Goal: Transaction & Acquisition: Purchase product/service

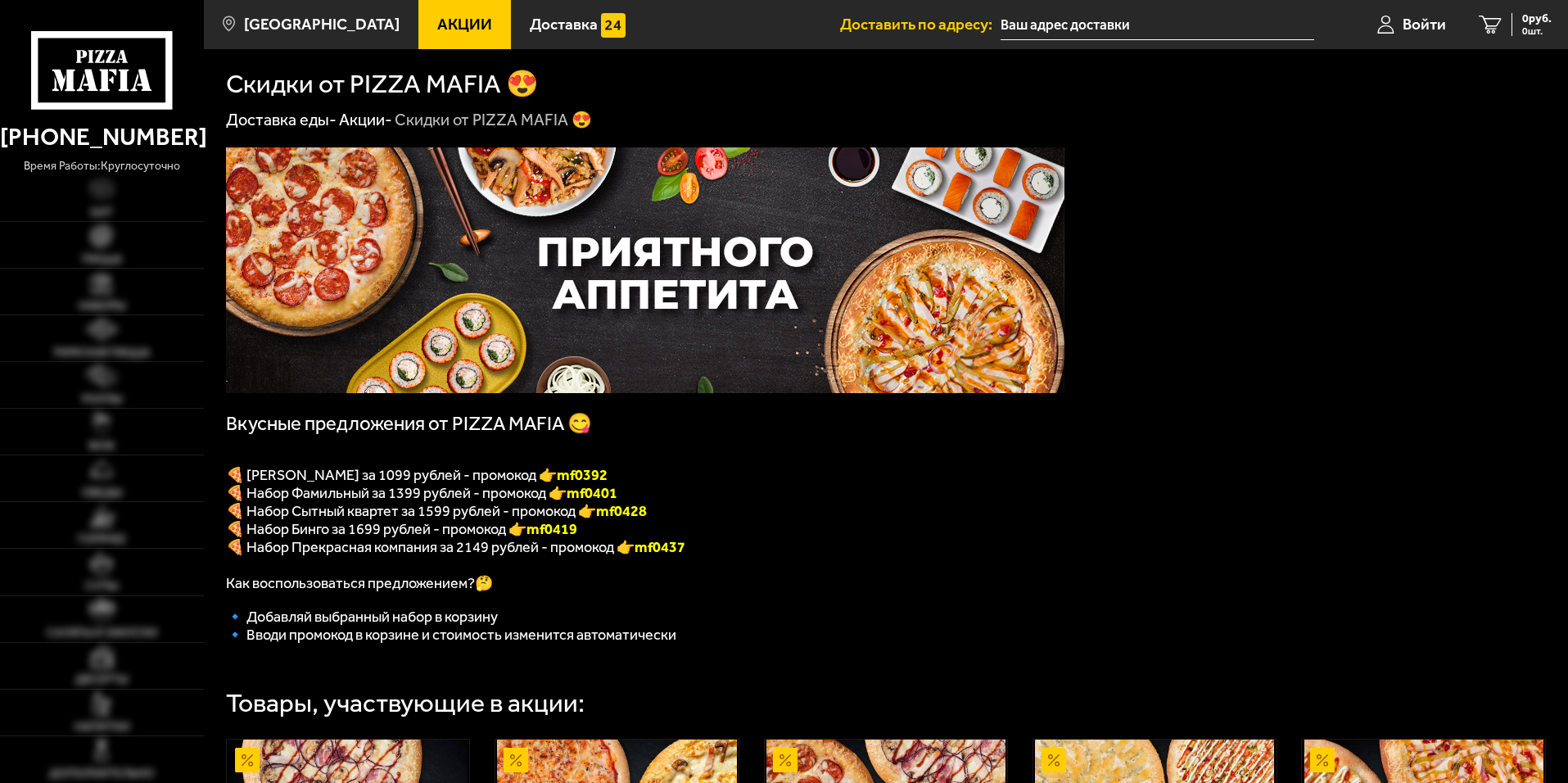
type input "[STREET_ADDRESS]"
click at [142, 434] on link "WOK" at bounding box center [102, 432] width 204 height 46
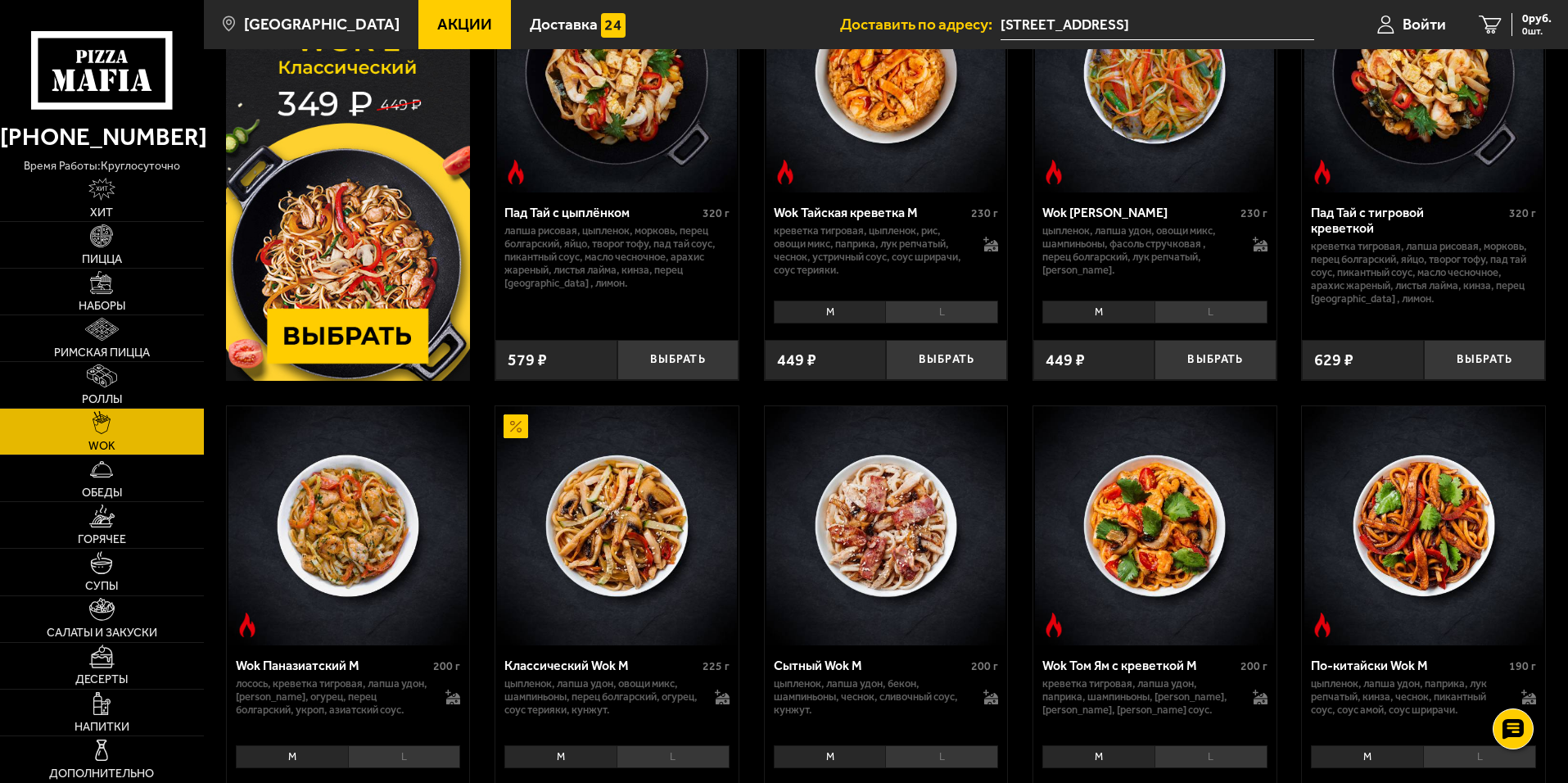
scroll to position [164, 0]
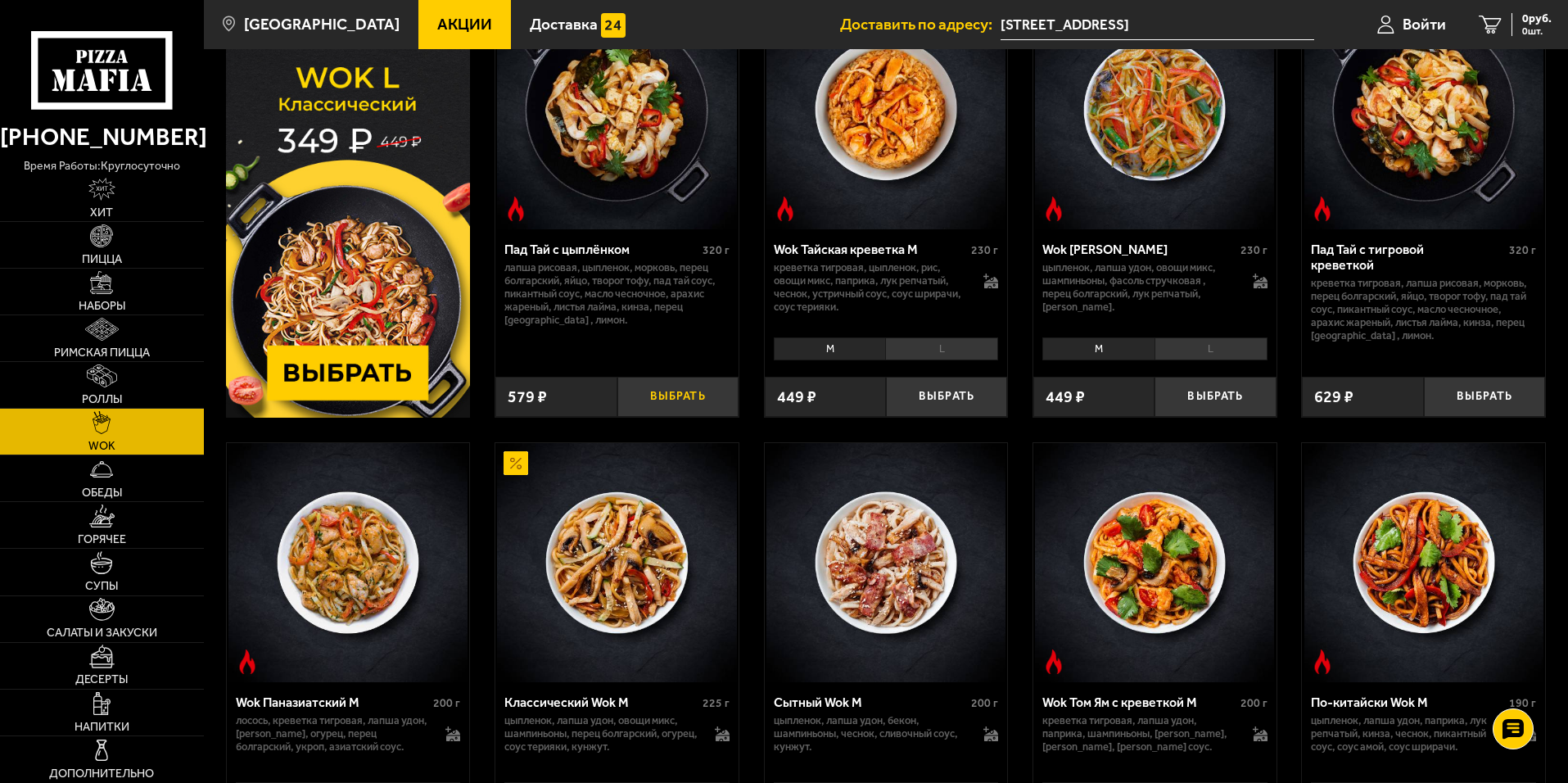
click at [672, 402] on button "Выбрать" at bounding box center [678, 397] width 122 height 40
click at [738, 392] on div "Пад Тай с цыплёнком 320 г лапша рисовая, цыпленок, морковь, перец болгарский, я…" at bounding box center [886, 655] width 1365 height 1376
click at [724, 392] on button "+" at bounding box center [717, 397] width 40 height 40
click at [1541, 34] on span "3 шт." at bounding box center [1527, 31] width 49 height 10
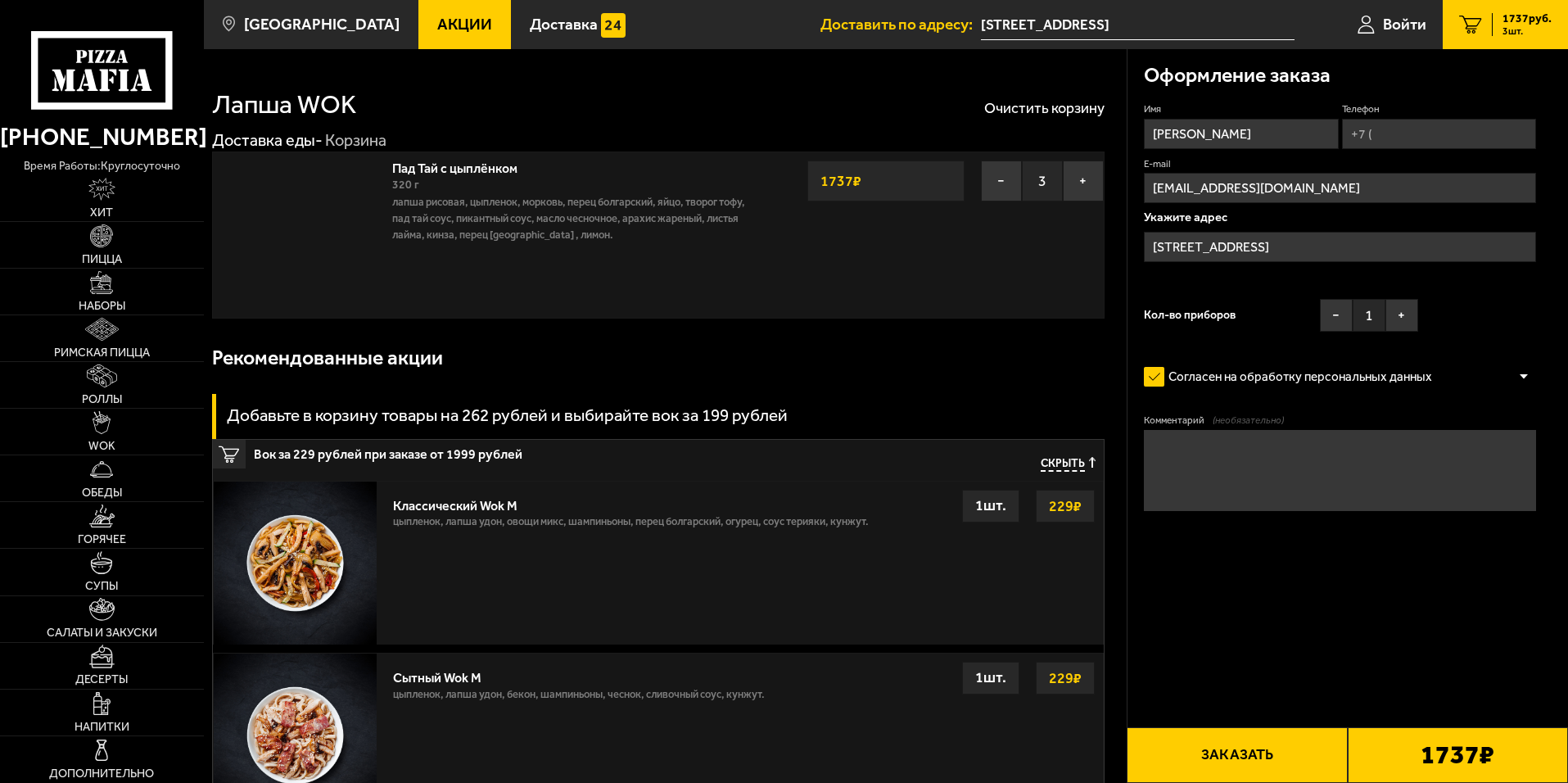
type input "[STREET_ADDRESS]"
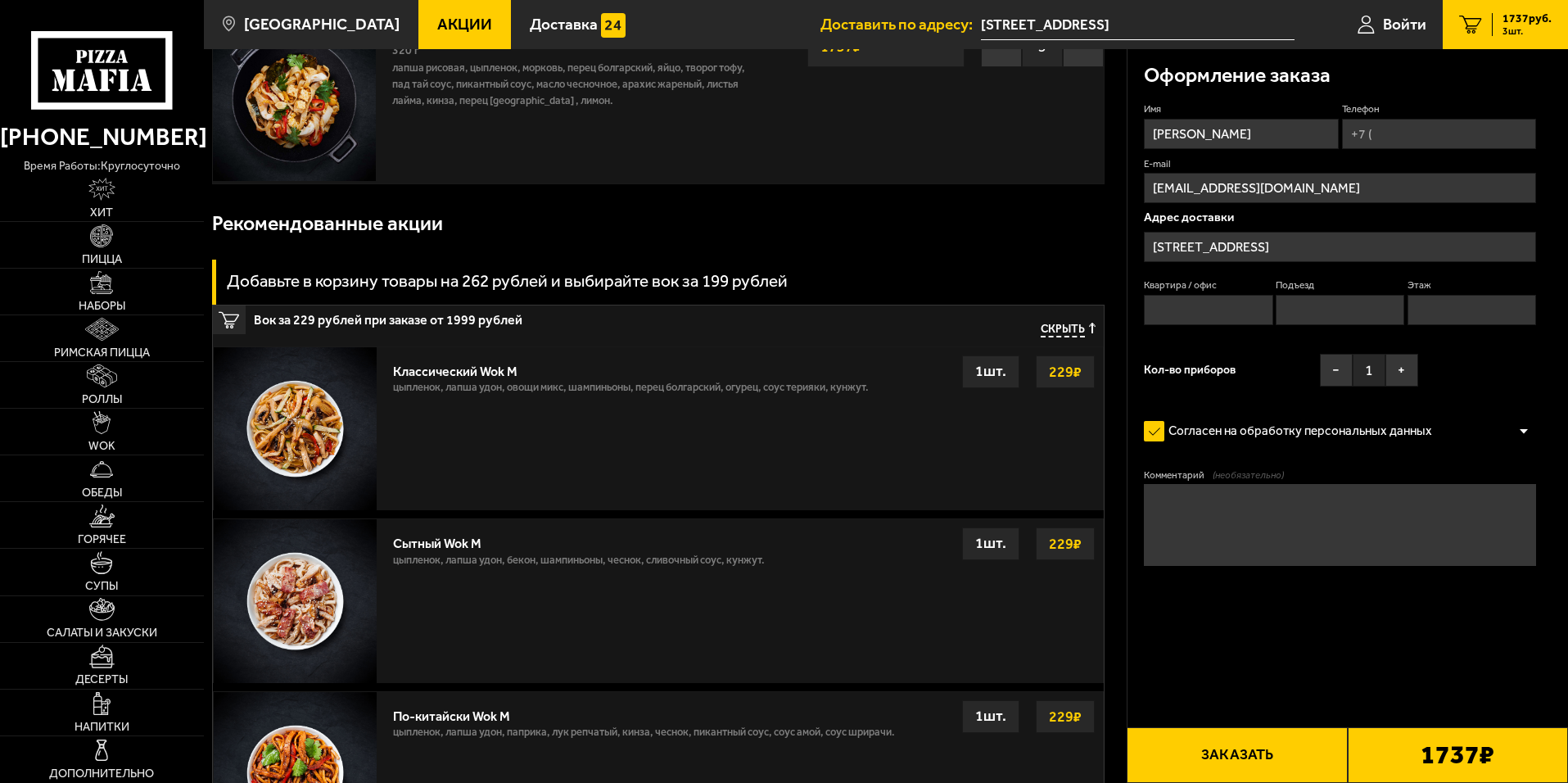
scroll to position [164, 0]
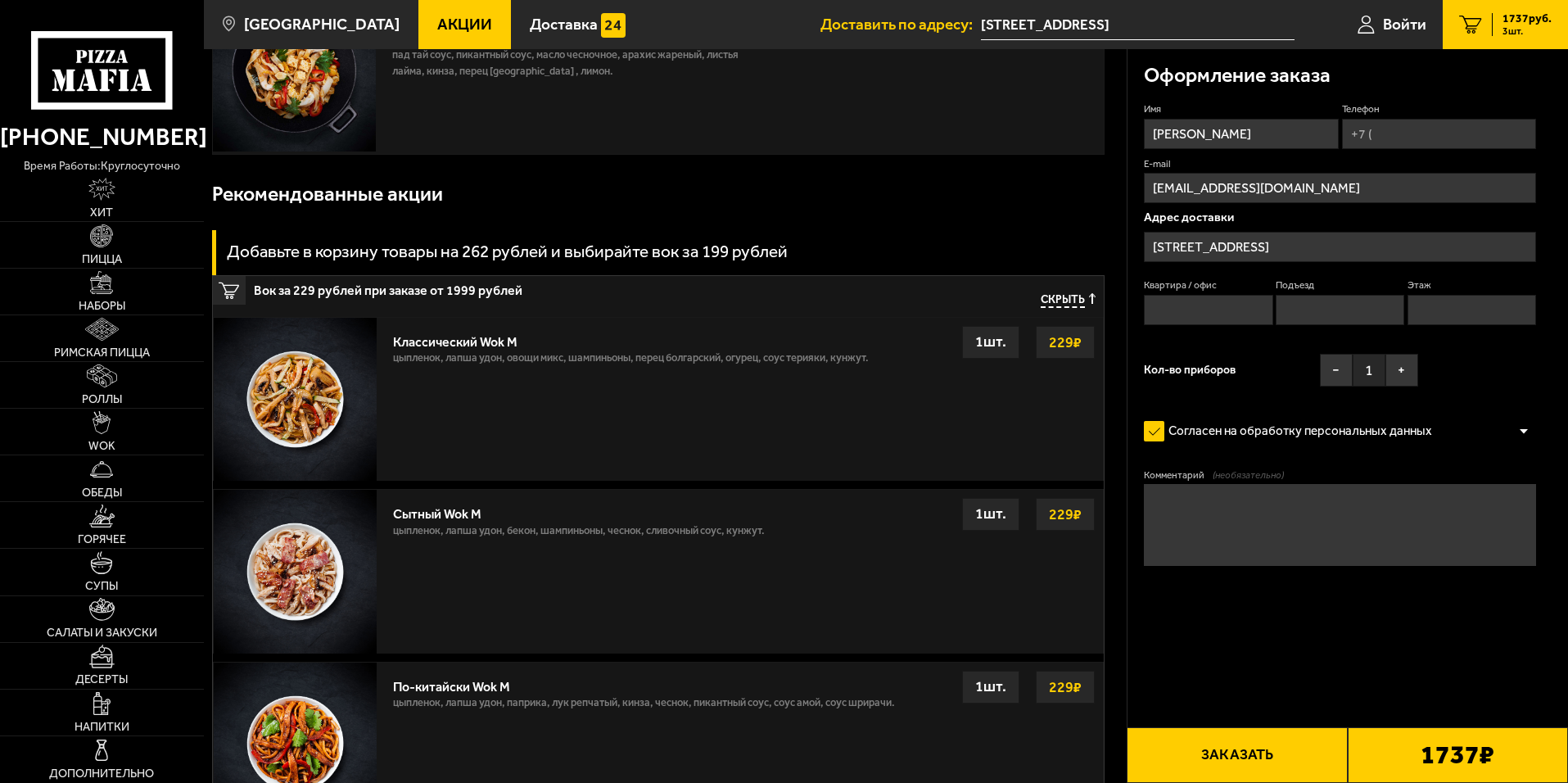
click at [1469, 752] on b "1737 ₽" at bounding box center [1457, 755] width 74 height 27
click at [1308, 756] on button "Заказать" at bounding box center [1237, 755] width 220 height 56
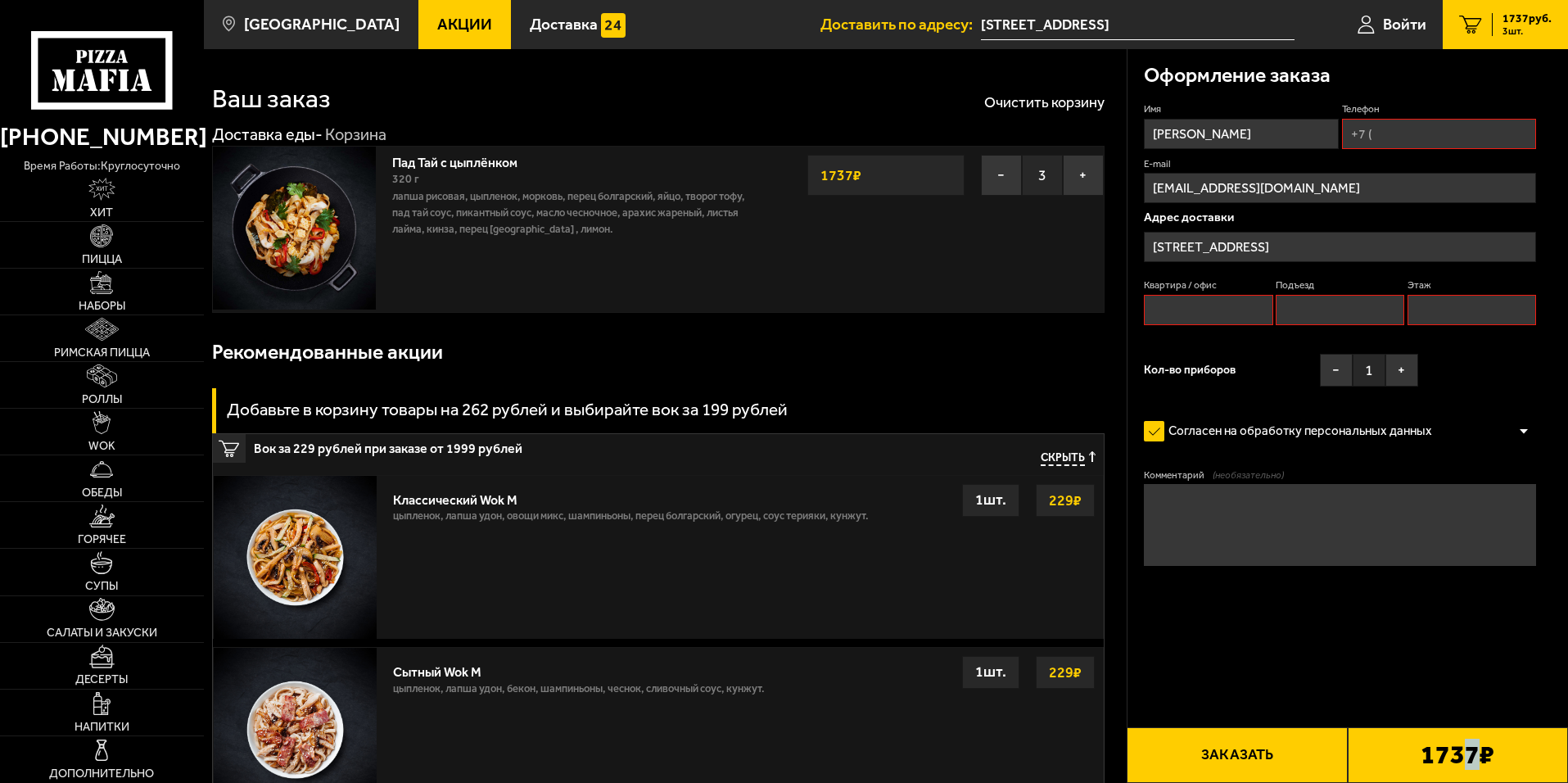
scroll to position [0, 0]
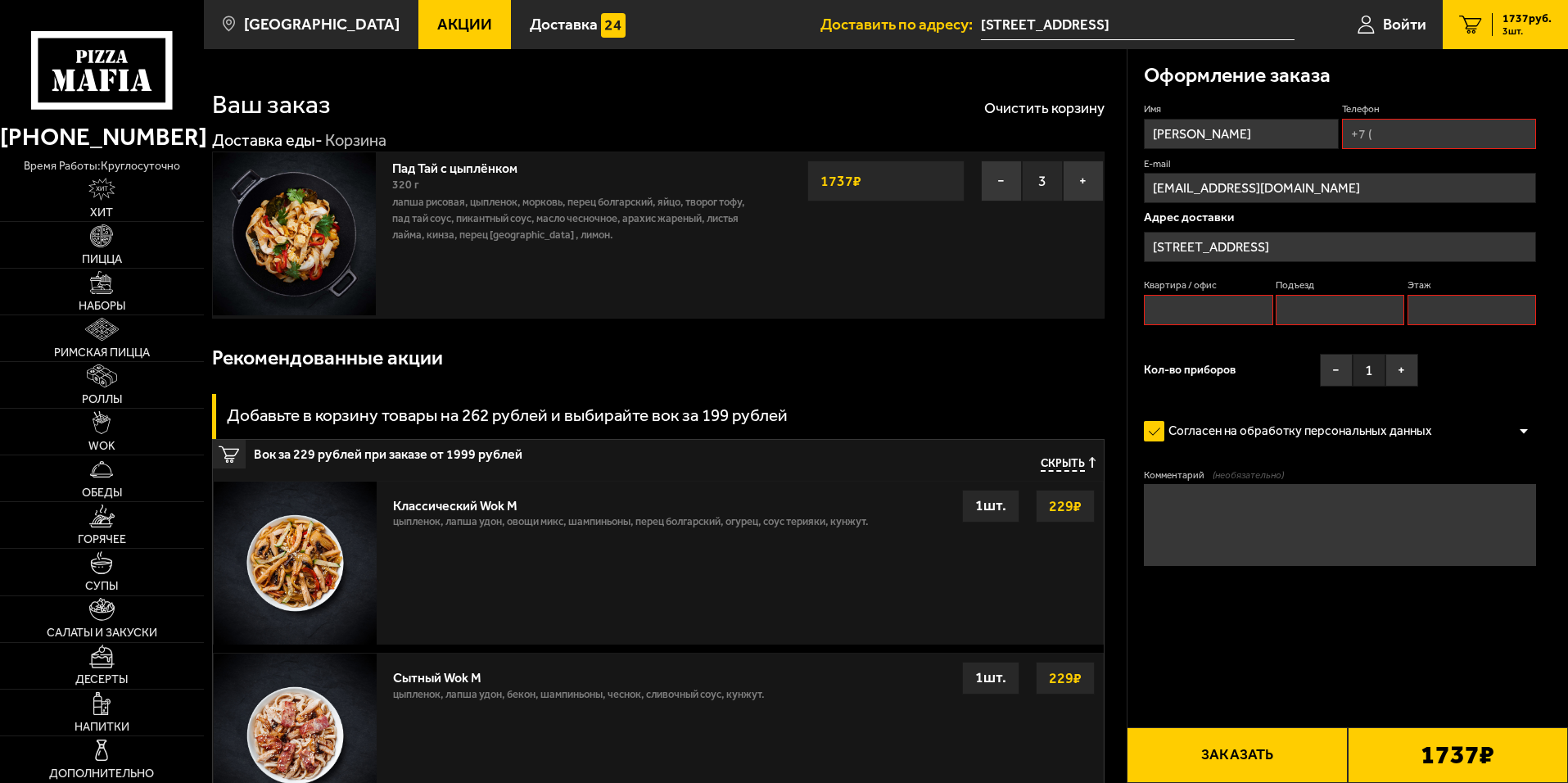
click at [1190, 310] on input "Квартира / офис" at bounding box center [1208, 310] width 129 height 30
type input "72"
click at [1327, 303] on input "Подъезд" at bounding box center [1340, 310] width 129 height 30
type input "1"
click at [1447, 317] on input "Этаж" at bounding box center [1471, 310] width 129 height 30
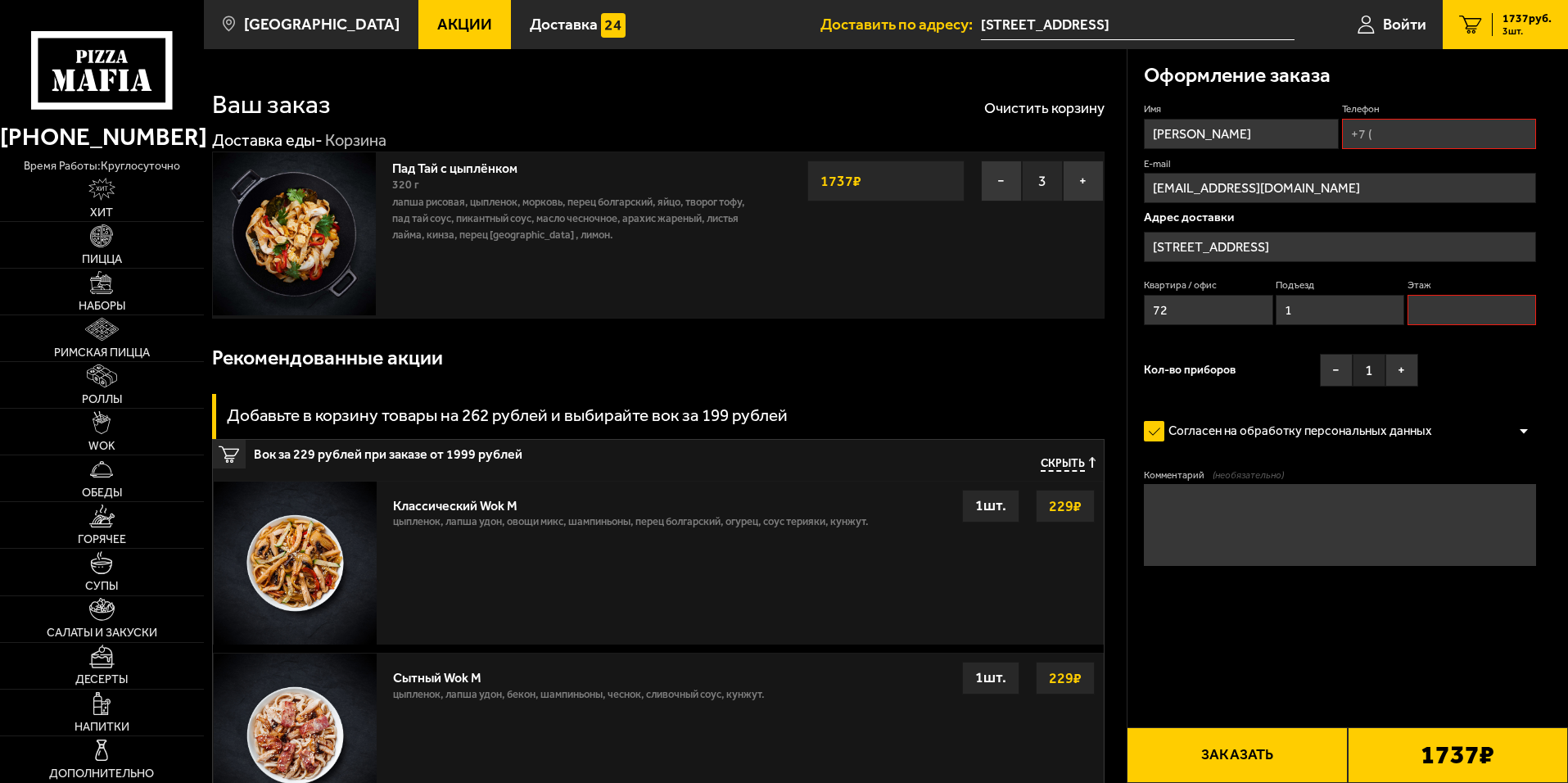
click at [1463, 311] on input "Этаж" at bounding box center [1471, 310] width 129 height 30
type input "13"
click at [1383, 127] on input "Телефон" at bounding box center [1439, 134] width 194 height 30
type input "[PHONE_NUMBER]"
click at [1279, 760] on button "Заказать" at bounding box center [1237, 755] width 220 height 56
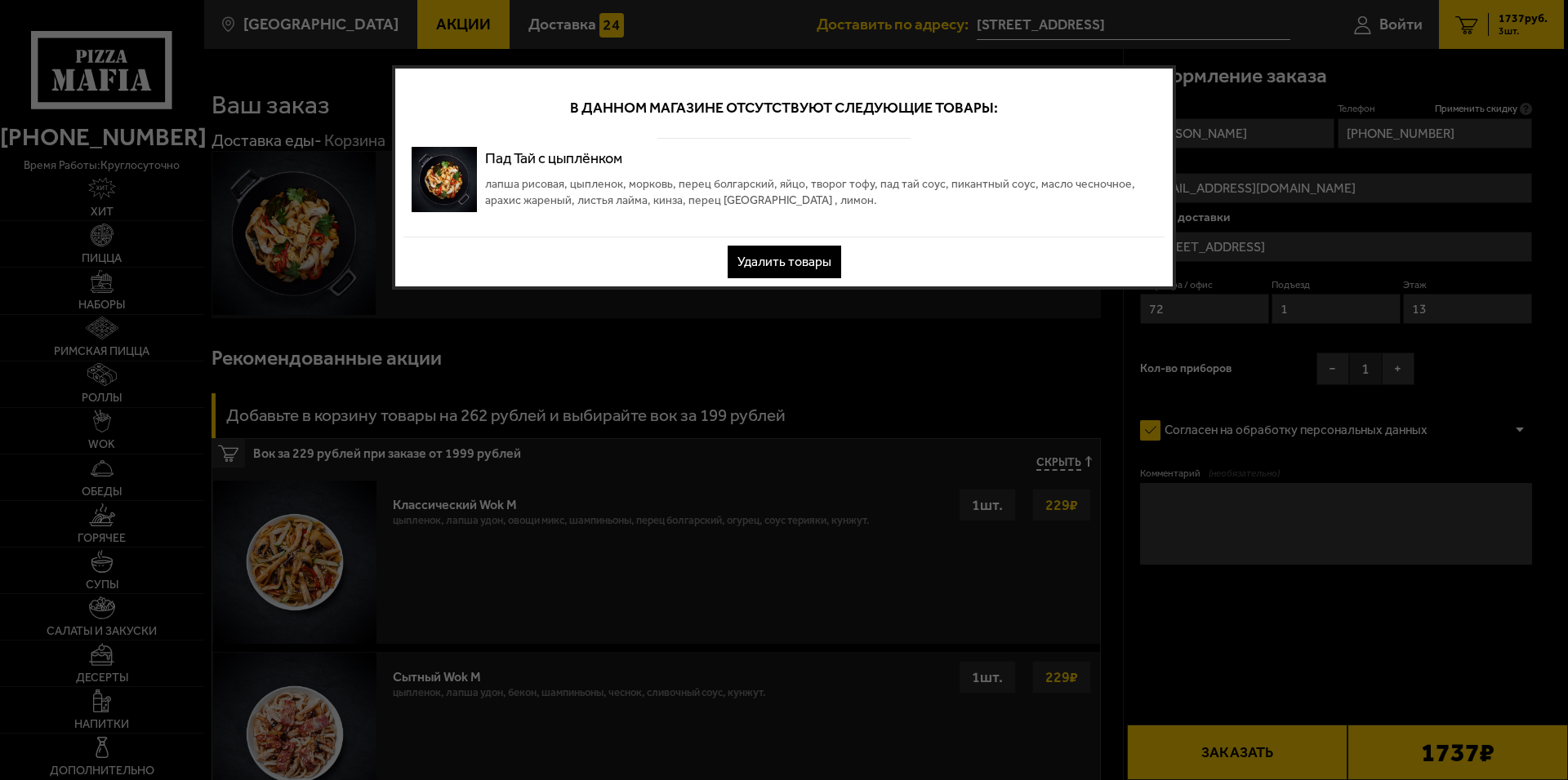
click at [782, 259] on button "Удалить товары" at bounding box center [784, 262] width 113 height 33
